Goal: Complete application form

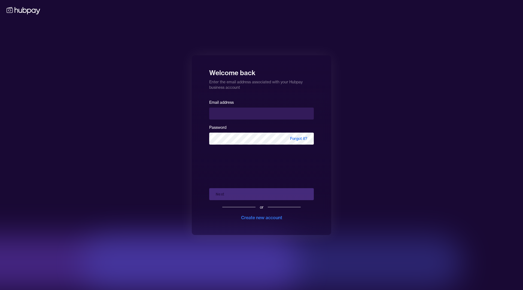
click at [253, 110] on input "email" at bounding box center [261, 114] width 105 height 12
type input "**********"
click at [243, 194] on button "Next" at bounding box center [261, 194] width 105 height 12
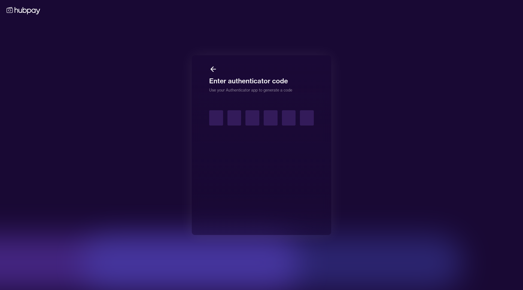
type input "*"
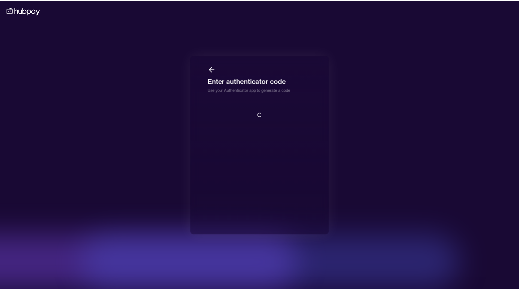
scroll to position [1, 0]
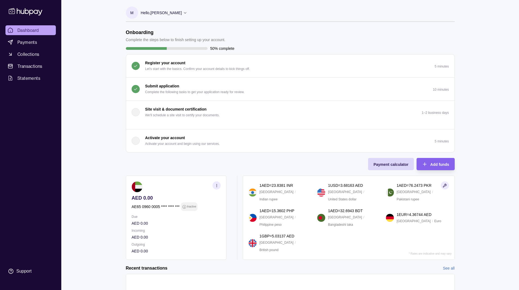
click at [167, 85] on p "Submit application" at bounding box center [162, 86] width 34 height 6
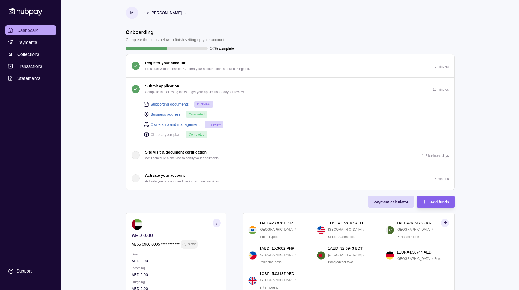
click at [170, 90] on p "Complete the following tasks to get your application ready for review." at bounding box center [194, 92] width 99 height 6
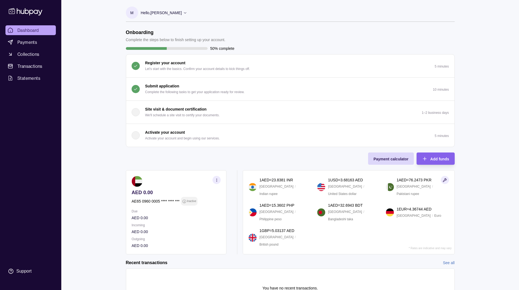
scroll to position [35, 0]
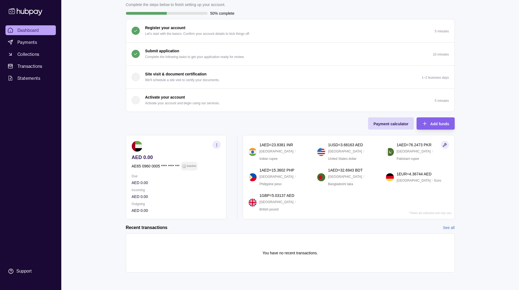
click at [402, 218] on section "1 AED = 23.8381 INR [GEOGRAPHIC_DATA] / Indian rupee 1 USD = 3.68163 AED [GEOGR…" at bounding box center [349, 177] width 212 height 84
